Goal: Information Seeking & Learning: Learn about a topic

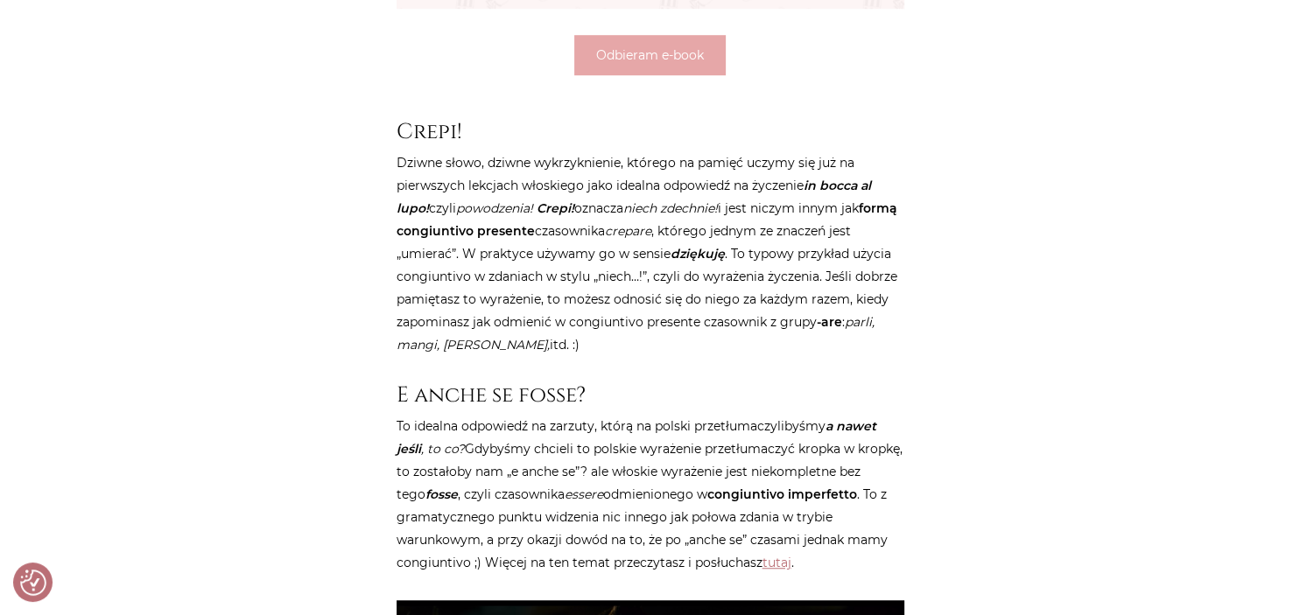
scroll to position [1515, 0]
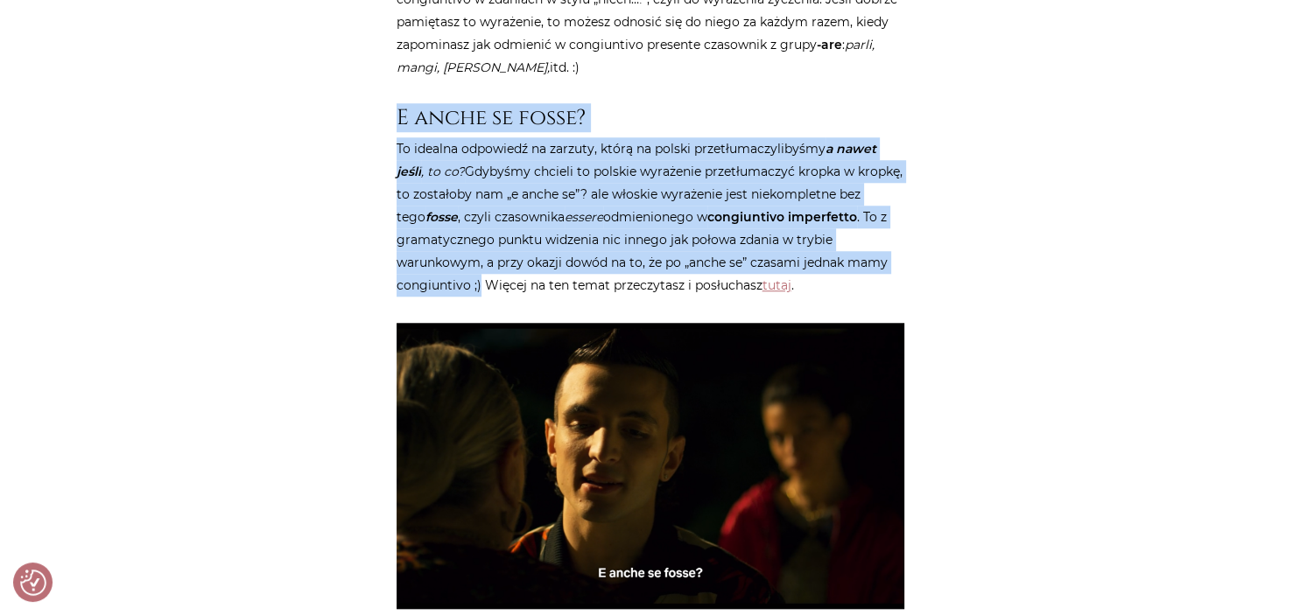
drag, startPoint x: 397, startPoint y: 110, endPoint x: 478, endPoint y: 289, distance: 195.9
copy article "E anche se fosse? To idealna odpowiedź na zarzuty, którą na polski przetłumaczy…"
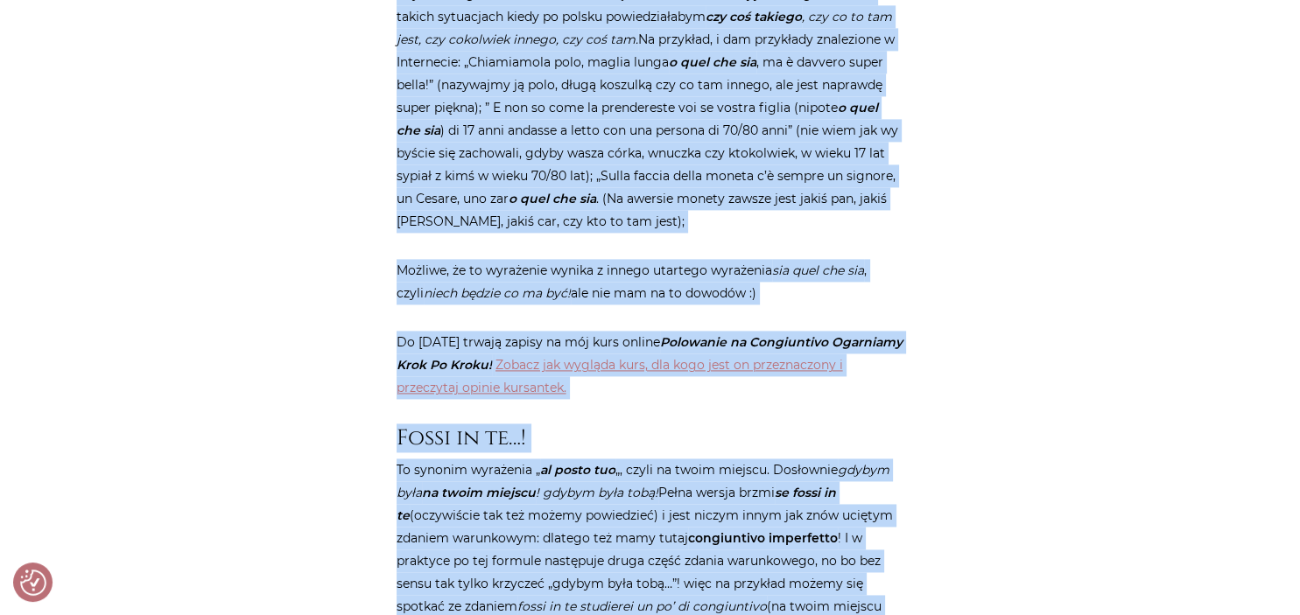
scroll to position [2450, 0]
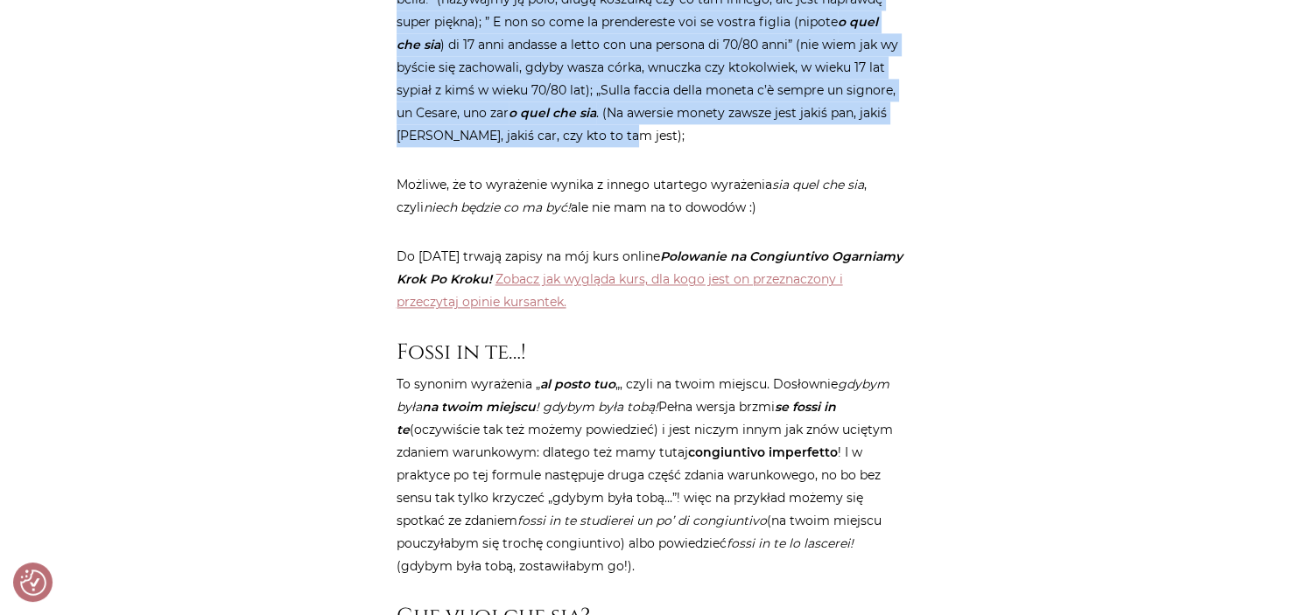
drag, startPoint x: 394, startPoint y: 192, endPoint x: 751, endPoint y: 144, distance: 360.3
click at [751, 144] on div "Strona główna / Blog / Jak to powiedzieć? / 10 bardzo praktycznych wyrażeń z uż…" at bounding box center [650, 45] width 525 height 4565
copy article "Lore ip dolors ametc Adipi eli seddo eiusm tem , incidi utlaboreet doloremag al…"
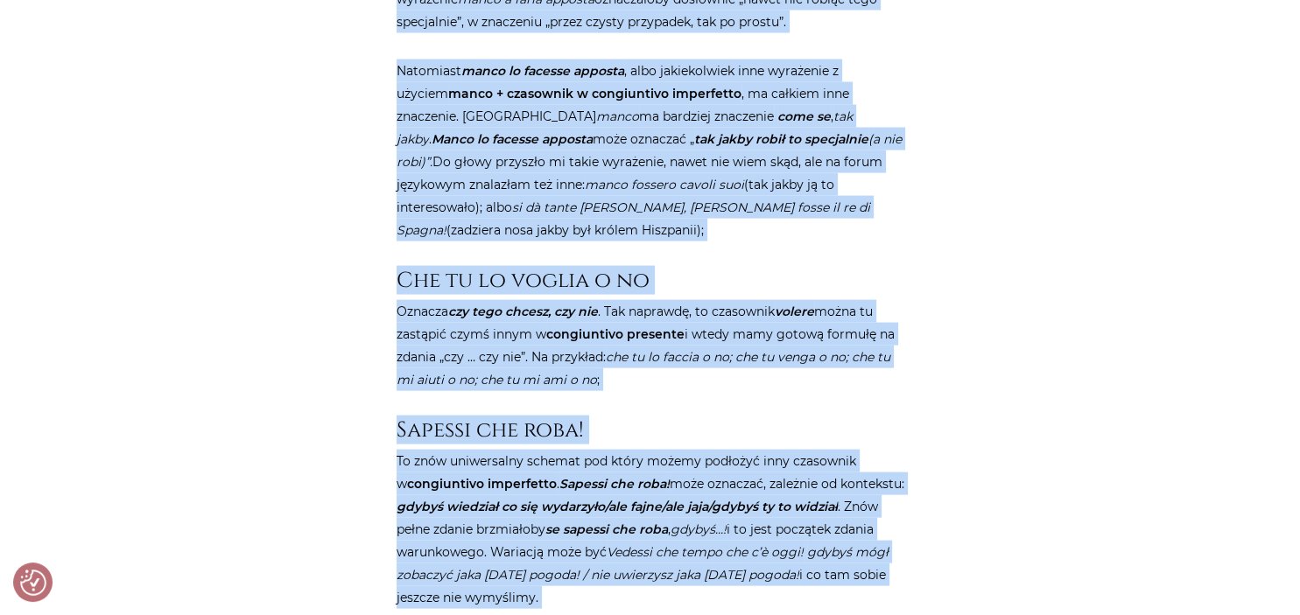
scroll to position [3491, 0]
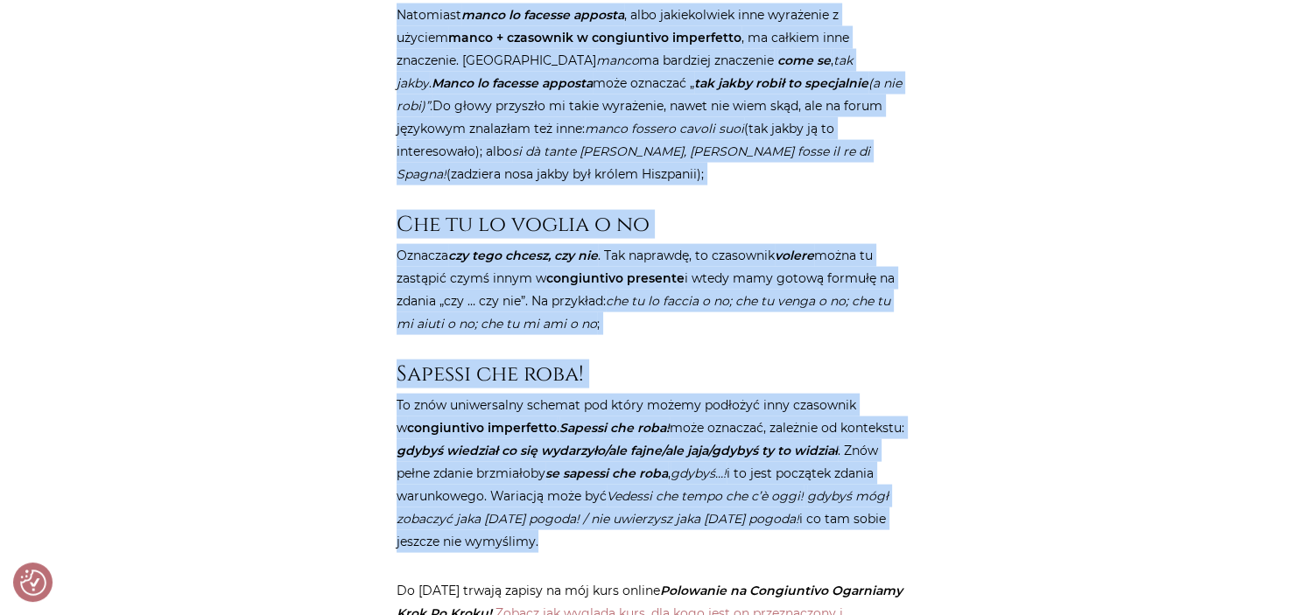
drag, startPoint x: 397, startPoint y: 72, endPoint x: 520, endPoint y: 523, distance: 467.1
copy article "Lorem ip do…! Si ametcon adipiscin „ el seddo eiu „, tempo in utlab etdolor. Ma…"
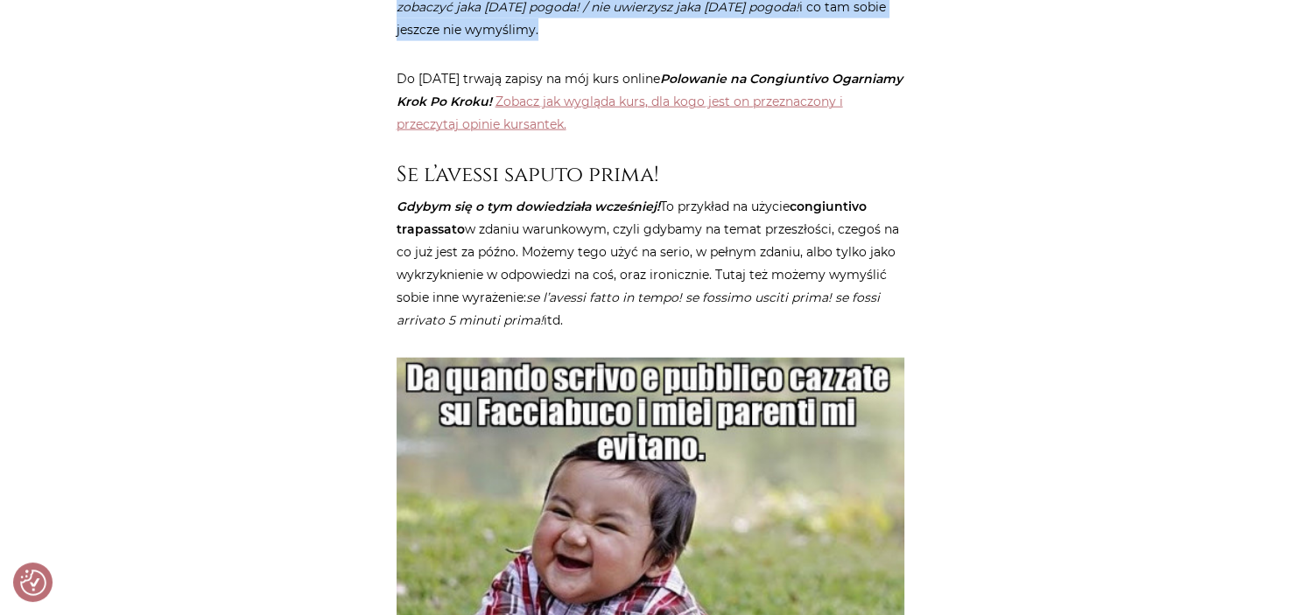
scroll to position [4045, 0]
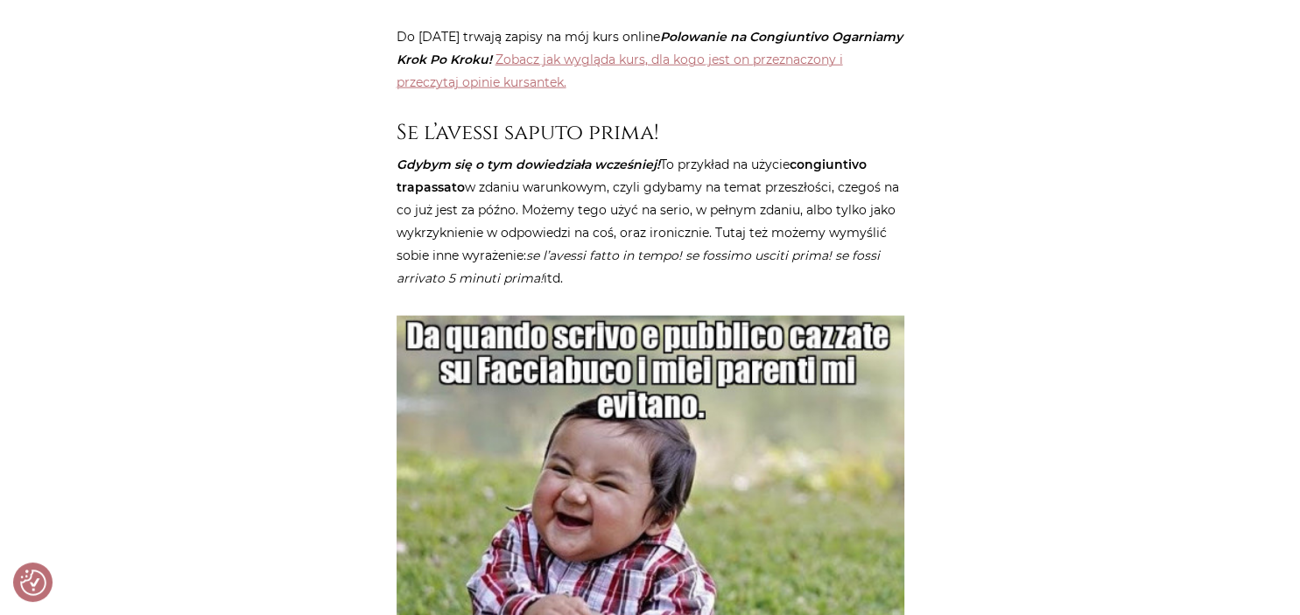
drag, startPoint x: 398, startPoint y: 108, endPoint x: 607, endPoint y: 243, distance: 249.3
copy article "Se l’avessi saputo prima! Gdybym się o tym dowiedziała wcześniej! To przykład n…"
